Goal: Transaction & Acquisition: Purchase product/service

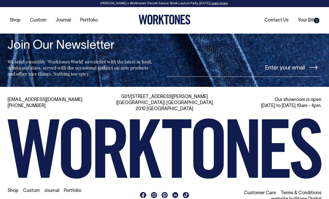
scroll to position [1087, 0]
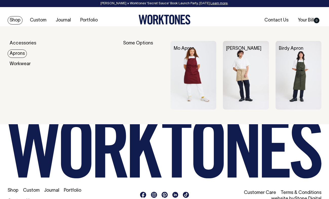
click at [21, 51] on link "Aprons" at bounding box center [17, 54] width 19 height 8
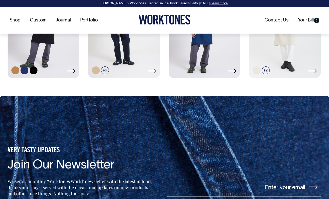
click at [41, 45] on link at bounding box center [44, 24] width 72 height 106
